Goal: Information Seeking & Learning: Learn about a topic

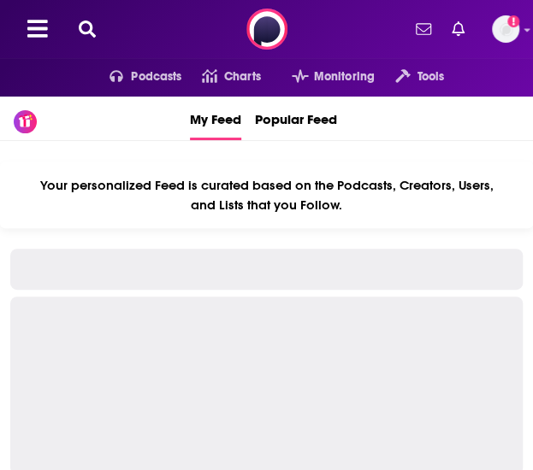
click at [85, 26] on icon at bounding box center [87, 29] width 17 height 17
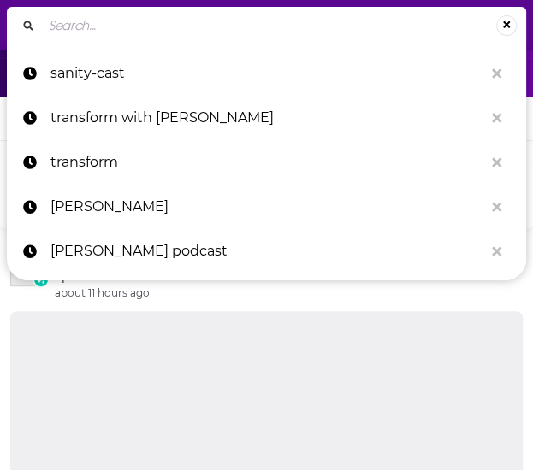
click at [128, 29] on input "Search..." at bounding box center [269, 25] width 454 height 27
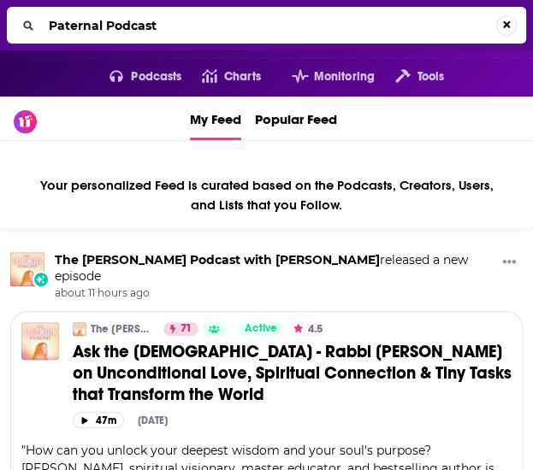
type input "Paternal Podcast"
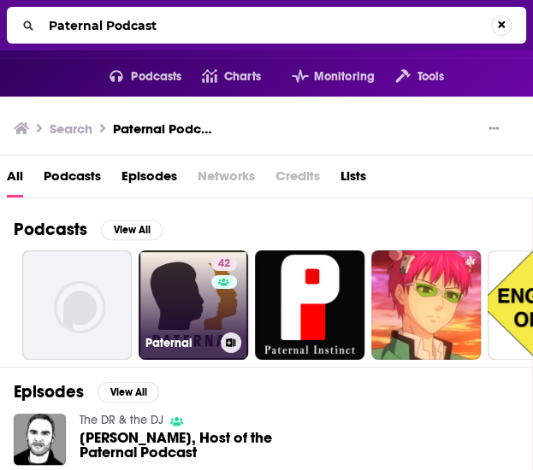
click at [203, 317] on link "42 Paternal" at bounding box center [192, 304] width 109 height 109
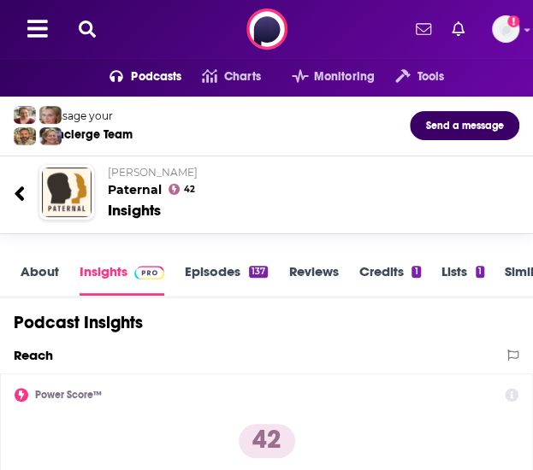
scroll to position [427, 0]
